Goal: Information Seeking & Learning: Learn about a topic

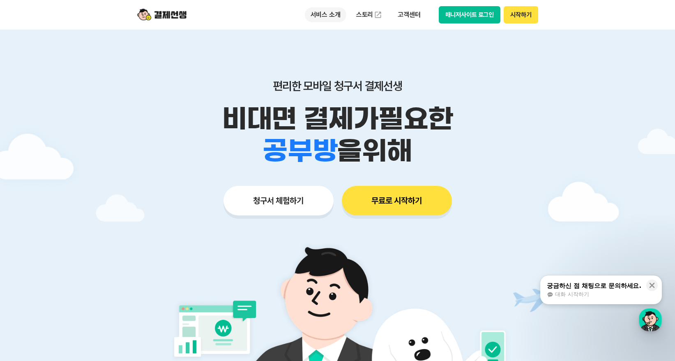
click at [328, 12] on p "서비스 소개" at bounding box center [326, 14] width 42 height 15
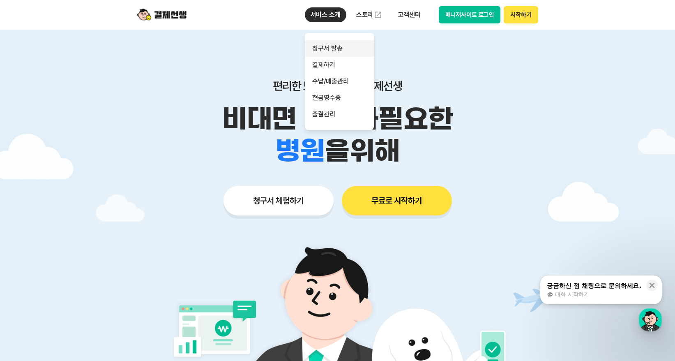
click at [324, 48] on link "청구서 발송" at bounding box center [339, 48] width 69 height 16
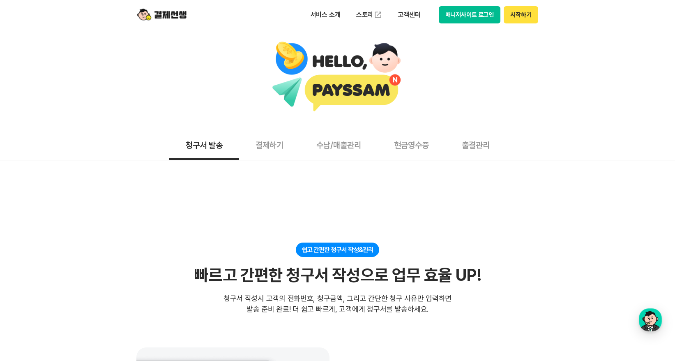
click at [269, 148] on button "결제하기" at bounding box center [269, 144] width 61 height 30
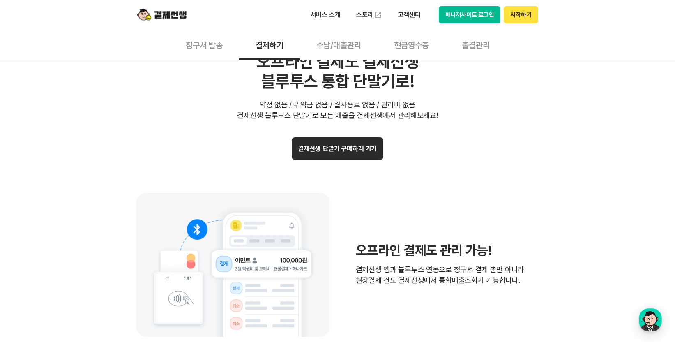
scroll to position [1644, 0]
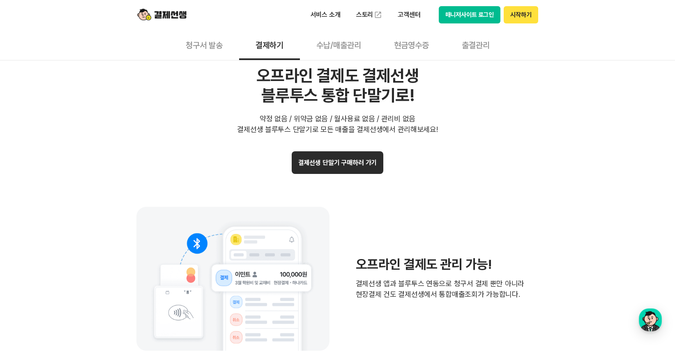
click at [329, 164] on button "결제선생 단말기 구매하러 가기" at bounding box center [338, 162] width 92 height 23
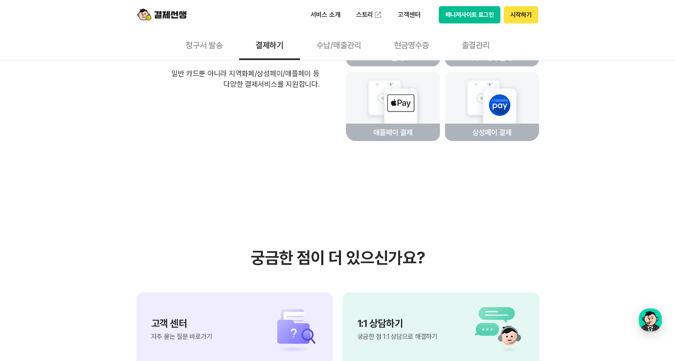
scroll to position [2014, 0]
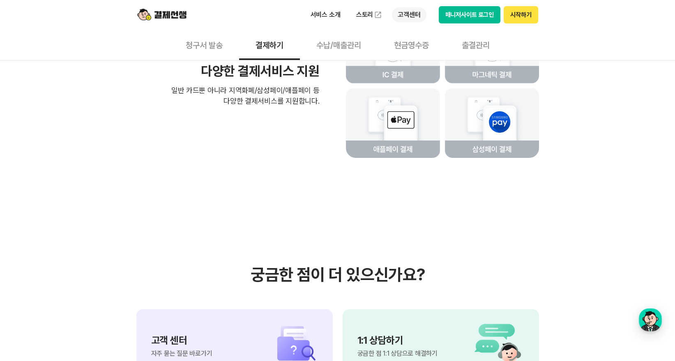
click at [414, 14] on p "고객센터" at bounding box center [409, 14] width 34 height 15
click at [409, 44] on link "자주 묻는 질문" at bounding box center [426, 48] width 69 height 16
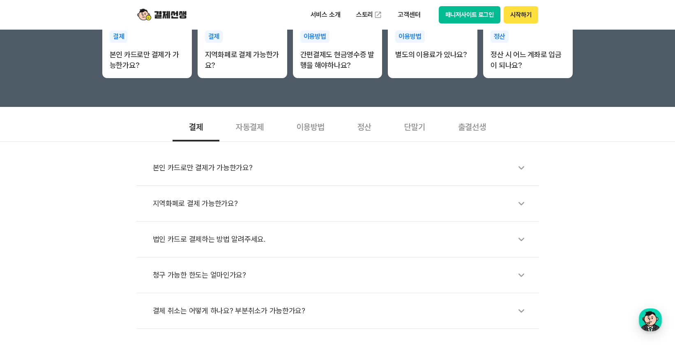
scroll to position [205, 0]
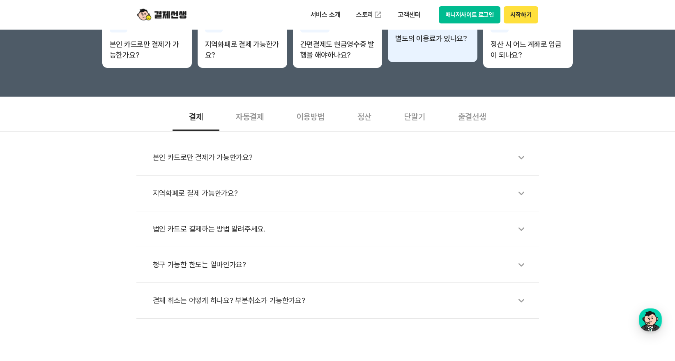
click at [413, 45] on div "이용방법 별도의 이용료가 있나요?" at bounding box center [433, 29] width 90 height 46
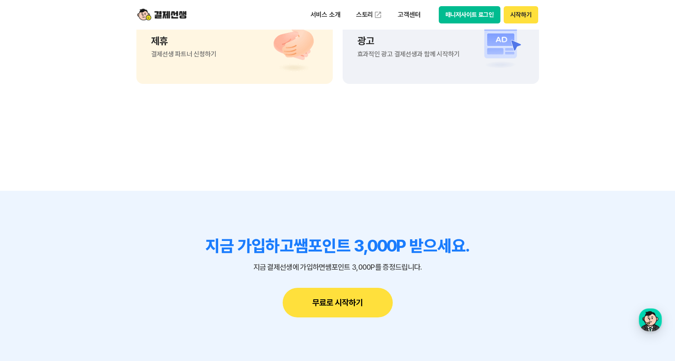
scroll to position [863, 0]
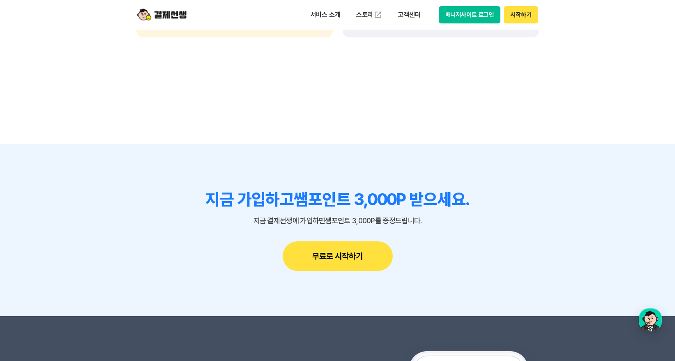
click at [341, 259] on button "무료로 시작하기" at bounding box center [338, 256] width 110 height 30
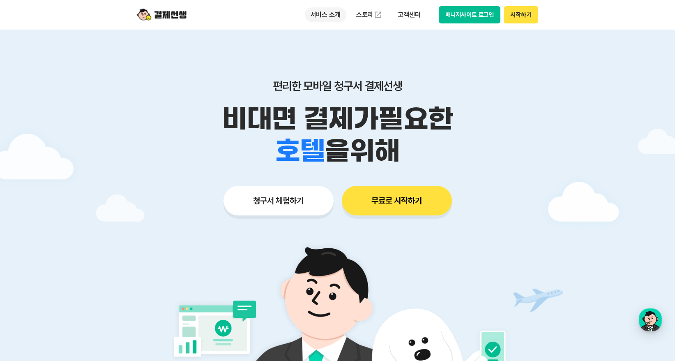
click at [320, 17] on p "서비스 소개" at bounding box center [326, 14] width 42 height 15
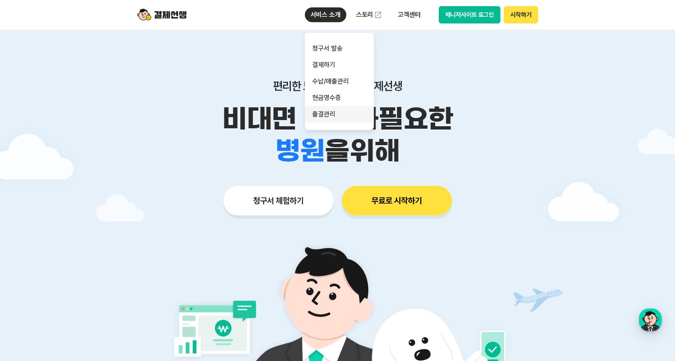
click at [320, 113] on link "출결관리" at bounding box center [339, 114] width 69 height 16
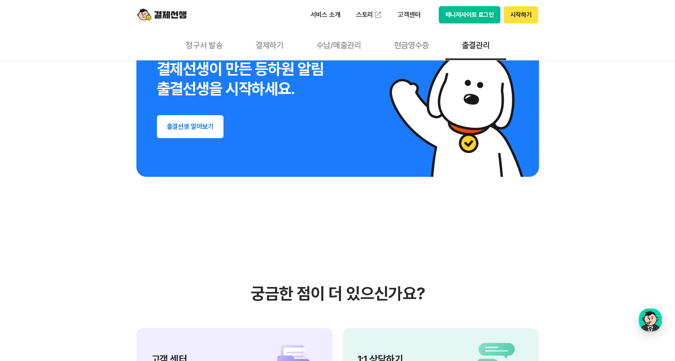
scroll to position [1455, 0]
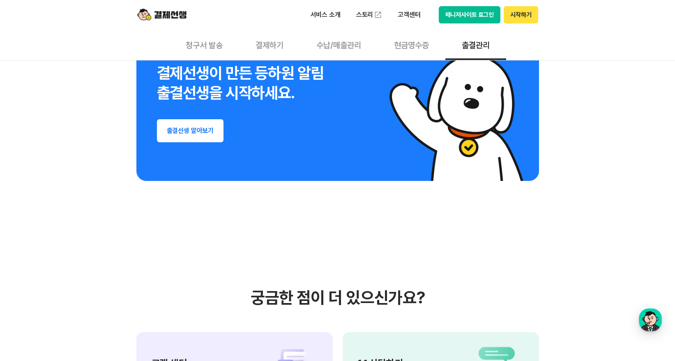
click at [278, 45] on button "결제하기" at bounding box center [269, 45] width 61 height 30
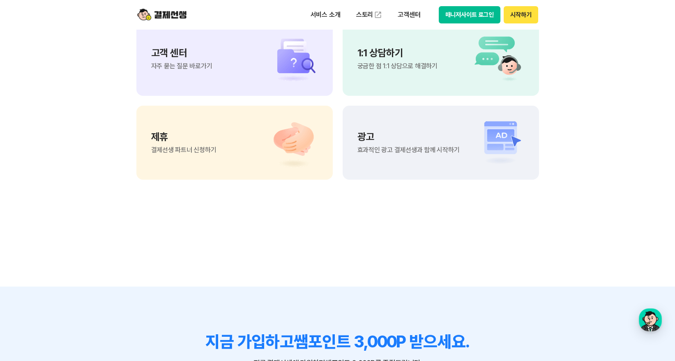
scroll to position [2260, 0]
click at [287, 83] on img at bounding box center [290, 57] width 58 height 49
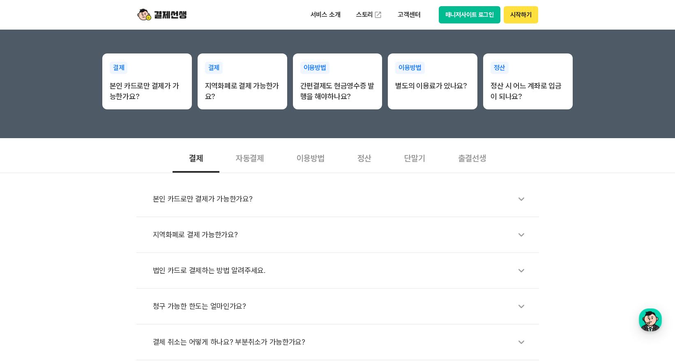
scroll to position [164, 0]
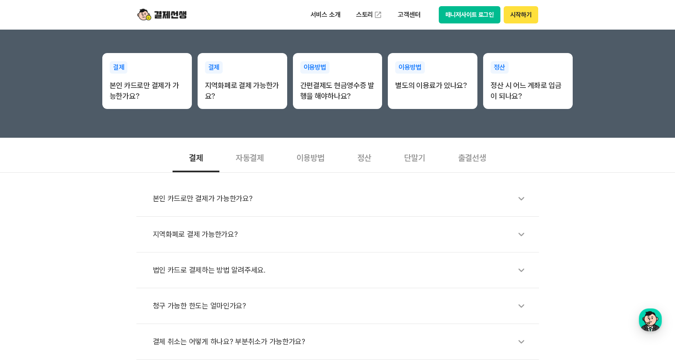
click at [335, 202] on div "본인 카드로만 결제가 가능한가요?" at bounding box center [342, 198] width 378 height 19
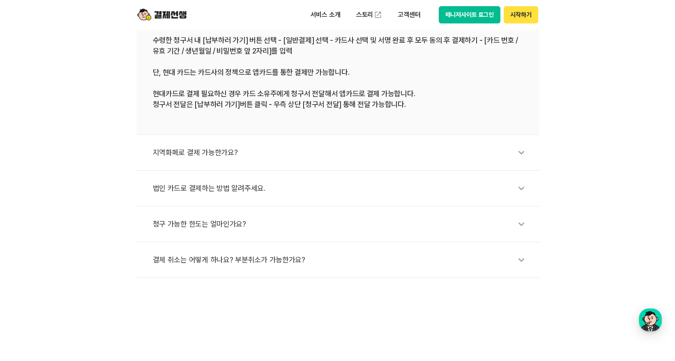
scroll to position [411, 0]
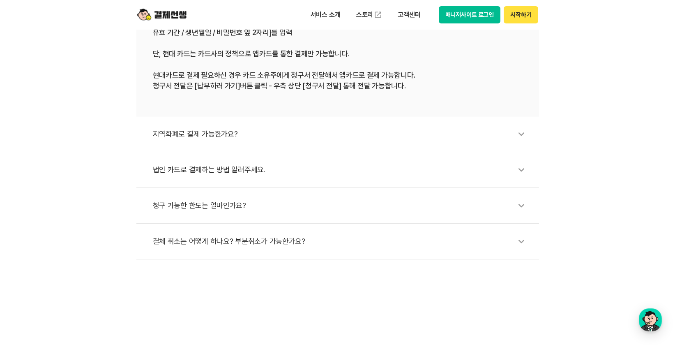
click at [372, 135] on div "지역화폐로 결제 가능한가요?" at bounding box center [342, 134] width 378 height 19
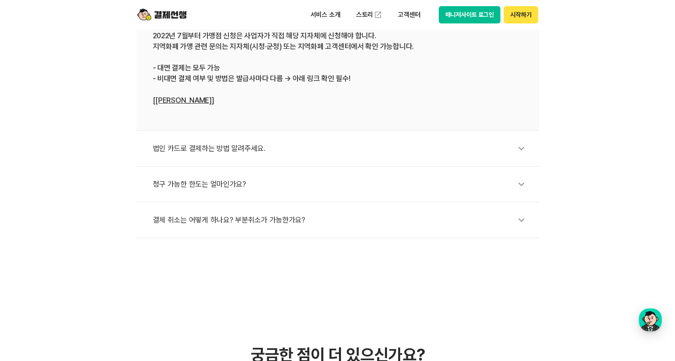
click at [366, 149] on div "법인 카드로 결제하는 방법 알려주세요." at bounding box center [342, 148] width 378 height 19
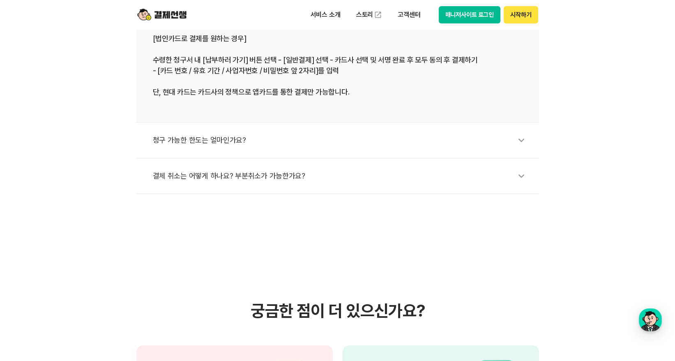
scroll to position [493, 0]
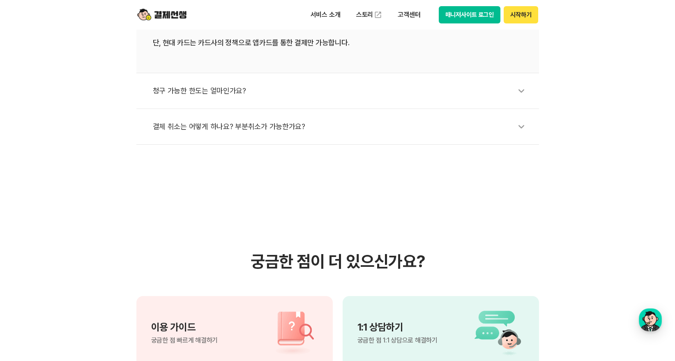
click at [330, 123] on div "결체 취소는 어떻게 하나요? 부분취소가 가능한가요?" at bounding box center [342, 126] width 378 height 19
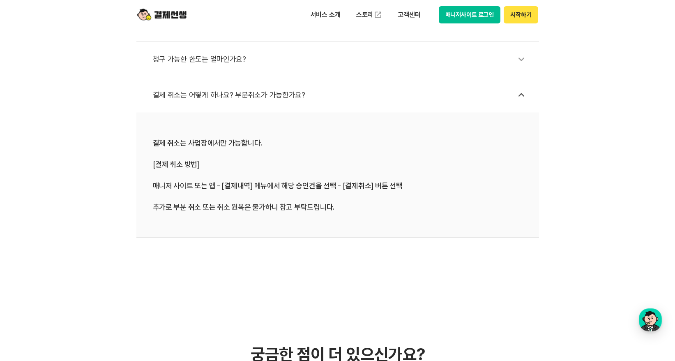
scroll to position [370, 0]
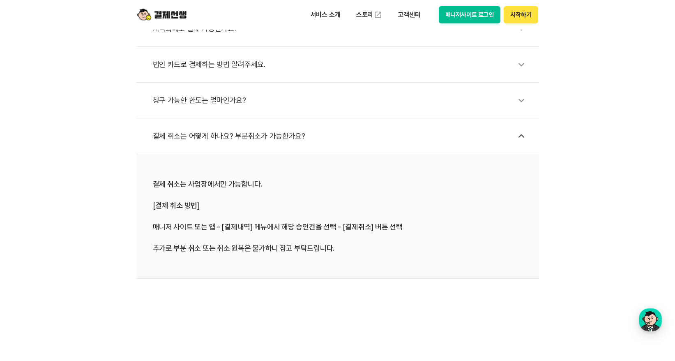
click at [282, 103] on div "청구 가능한 한도는 얼마인가요?" at bounding box center [342, 100] width 378 height 19
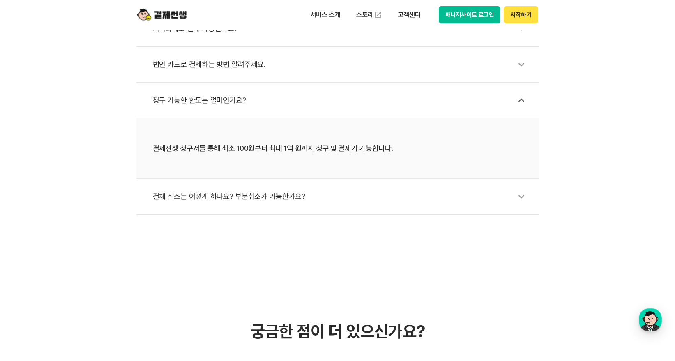
scroll to position [329, 0]
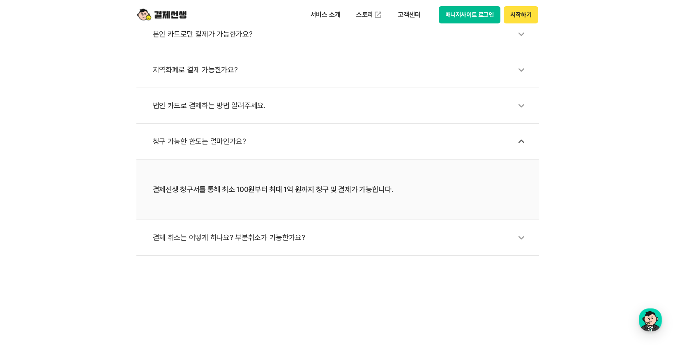
click at [318, 108] on div "법인 카드로 결제하는 방법 알려주세요." at bounding box center [342, 105] width 378 height 19
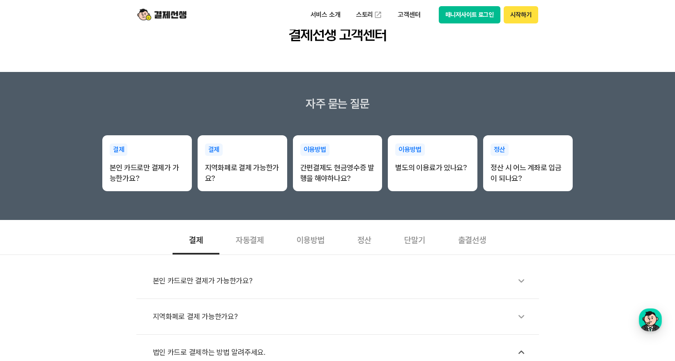
scroll to position [0, 0]
